Goal: Task Accomplishment & Management: Manage account settings

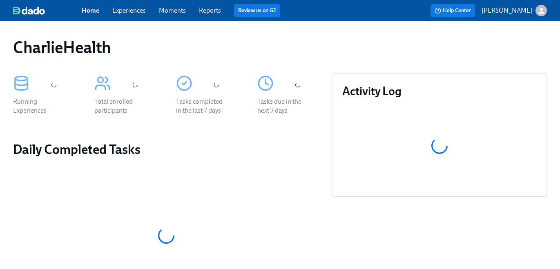
click at [136, 9] on link "Experiences" at bounding box center [128, 11] width 33 height 8
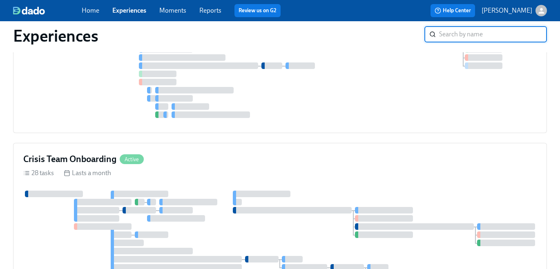
scroll to position [1118, 0]
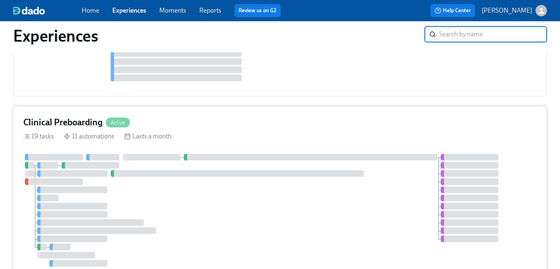
click at [279, 123] on div "Clinical Preboarding Active" at bounding box center [279, 122] width 513 height 12
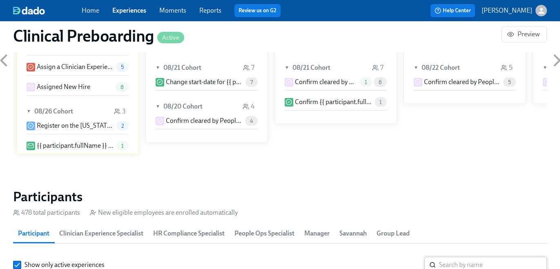
scroll to position [838, 0]
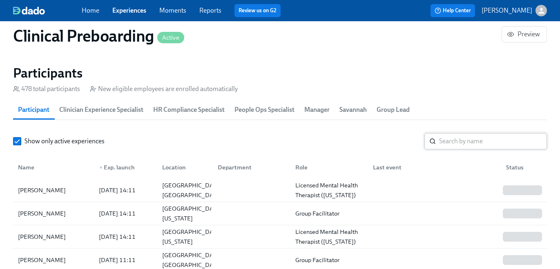
click at [462, 141] on input "search" at bounding box center [493, 141] width 108 height 16
paste input "[PERSON_NAME]"
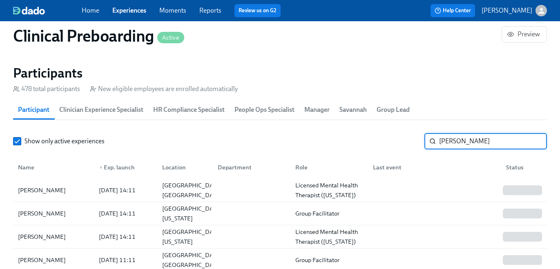
type input "[PERSON_NAME]"
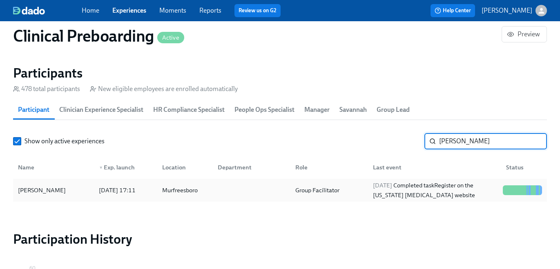
click at [428, 182] on div "[PERSON_NAME] [DATE] 17:11 Murfreesboro Group Facilitator [DATE] Completed task…" at bounding box center [280, 190] width 534 height 23
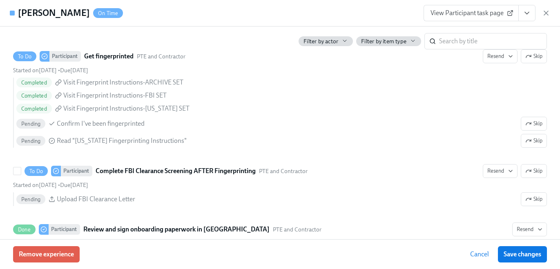
scroll to position [1269, 0]
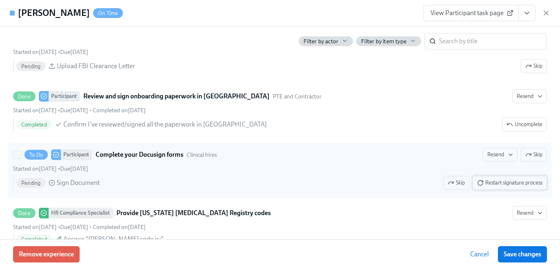
click at [500, 181] on span "Restart signature process" at bounding box center [509, 183] width 65 height 8
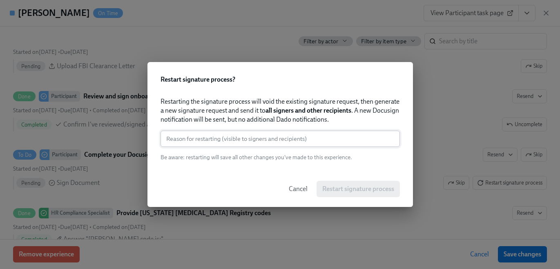
click at [342, 143] on input "text" at bounding box center [279, 139] width 239 height 16
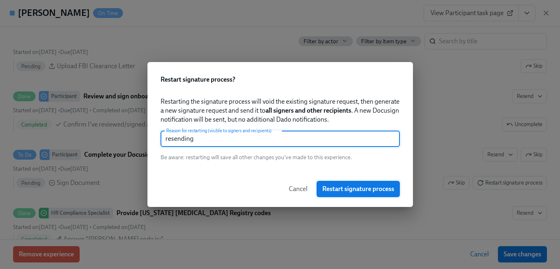
type input "resending"
click at [362, 190] on span "Restart signature process" at bounding box center [358, 189] width 72 height 8
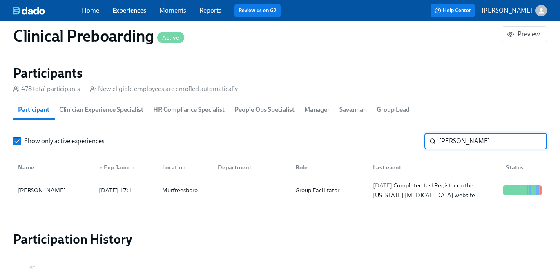
click at [448, 143] on input "[PERSON_NAME]" at bounding box center [493, 141] width 108 height 16
paste input "[PERSON_NAME]"
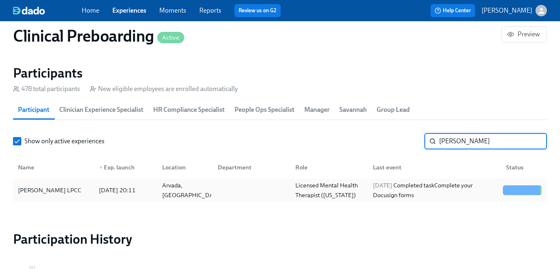
click at [420, 182] on div "[PERSON_NAME] LPCC [DATE] 20:11 Arvada, CO Licensed Mental Health Therapist ([U…" at bounding box center [280, 190] width 534 height 23
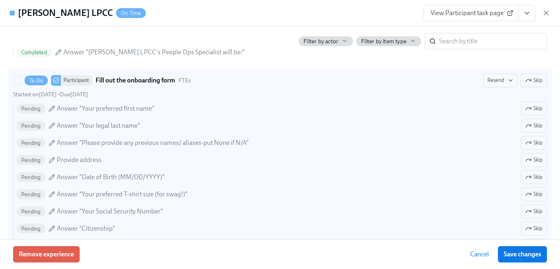
scroll to position [508, 0]
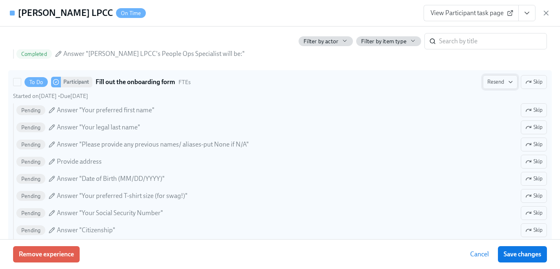
click at [489, 84] on span "Resend" at bounding box center [500, 82] width 26 height 8
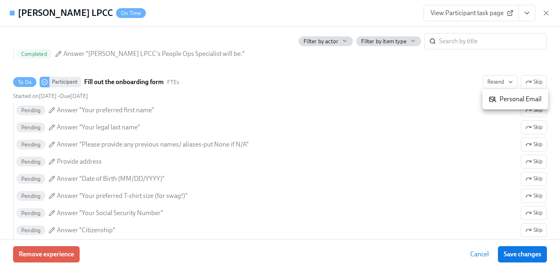
click at [498, 99] on div "Personal Email" at bounding box center [515, 99] width 53 height 9
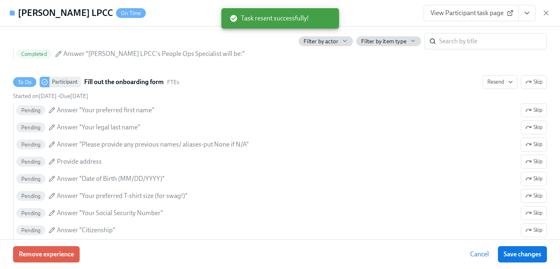
scroll to position [814, 0]
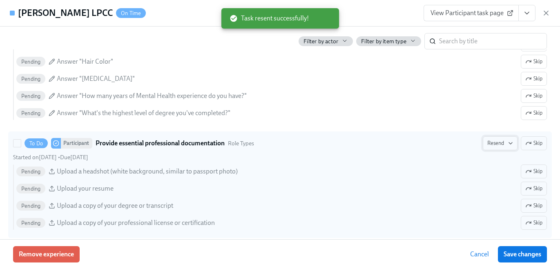
click at [502, 145] on span "Resend" at bounding box center [500, 143] width 26 height 8
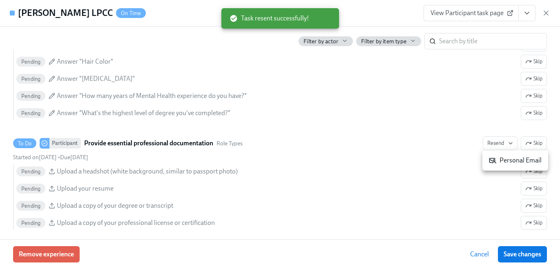
click at [500, 156] on li "Personal Email" at bounding box center [515, 161] width 66 height 14
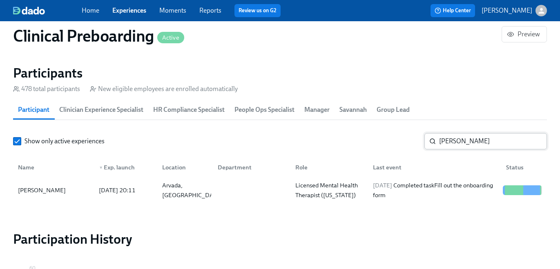
click at [462, 137] on input "[PERSON_NAME]" at bounding box center [493, 141] width 108 height 16
paste input "[PERSON_NAME]"
type input "[PERSON_NAME]"
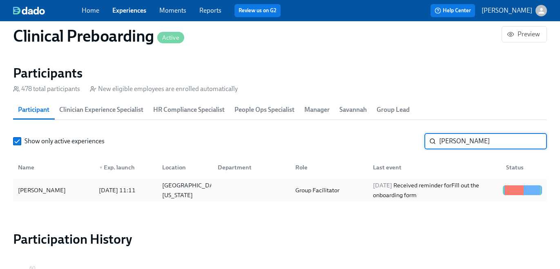
click at [407, 187] on div "[DATE] Received reminder for Fill out the onboarding form" at bounding box center [435, 190] width 130 height 20
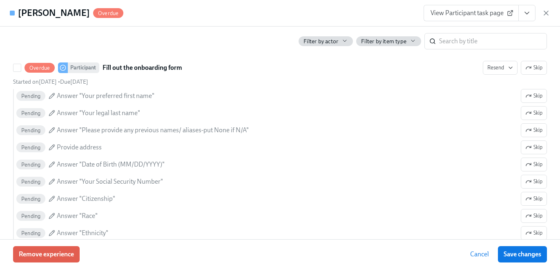
scroll to position [648, 0]
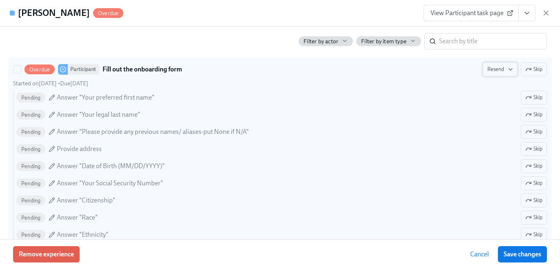
click at [507, 67] on icon "button" at bounding box center [510, 69] width 7 height 7
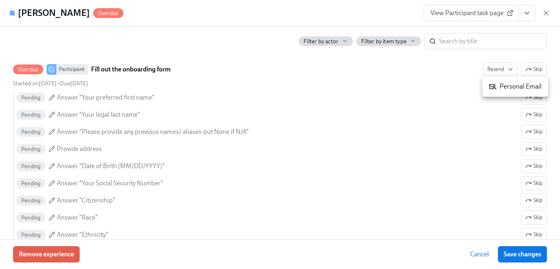
click at [500, 89] on div "Personal Email" at bounding box center [515, 86] width 53 height 9
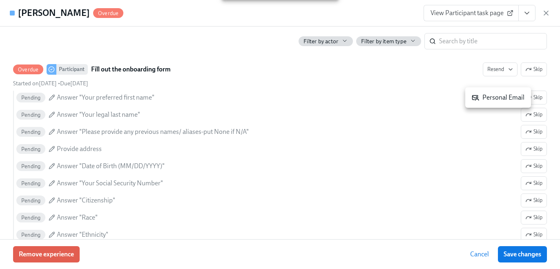
scroll to position [986, 0]
